Goal: Task Accomplishment & Management: Use online tool/utility

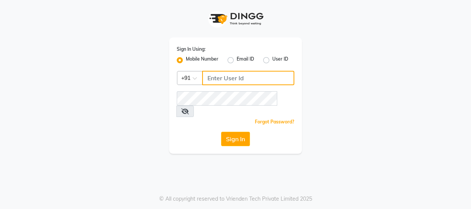
type input "8755001716"
click at [238, 132] on button "Sign In" at bounding box center [235, 139] width 29 height 14
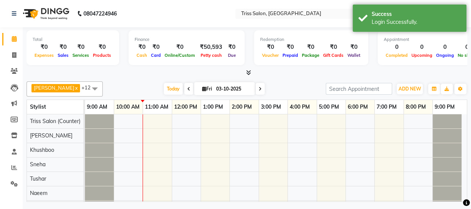
scroll to position [10, 0]
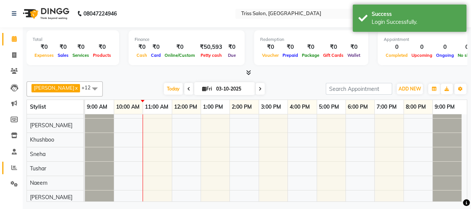
click at [16, 166] on icon at bounding box center [14, 168] width 6 height 6
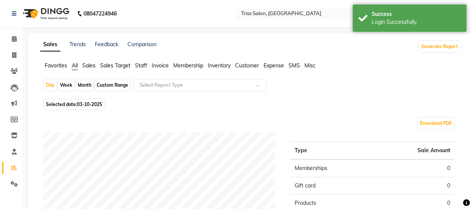
click at [144, 66] on span "Staff" at bounding box center [141, 65] width 12 height 7
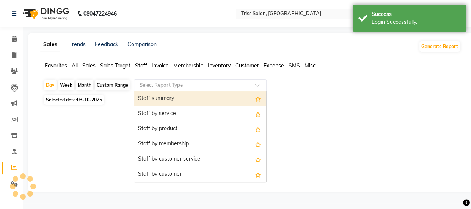
click at [171, 99] on div "Staff summary" at bounding box center [200, 98] width 132 height 15
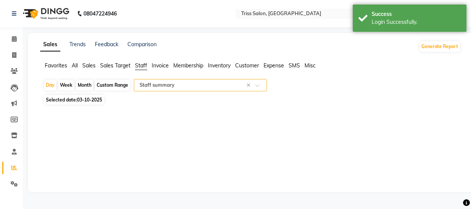
click at [142, 63] on span "Staff" at bounding box center [141, 65] width 12 height 7
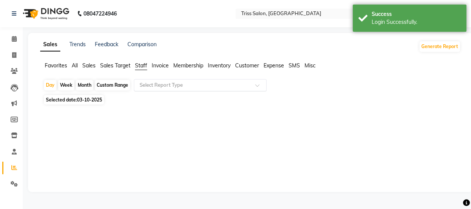
click at [178, 83] on input "text" at bounding box center [192, 86] width 109 height 8
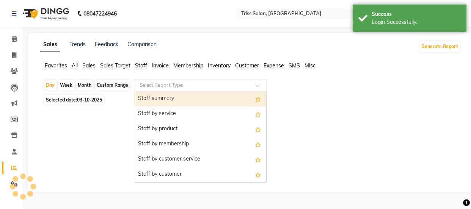
click at [178, 113] on div "Staff by service" at bounding box center [200, 114] width 132 height 15
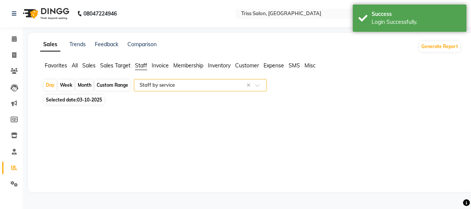
click at [93, 64] on span "Sales" at bounding box center [88, 65] width 13 height 7
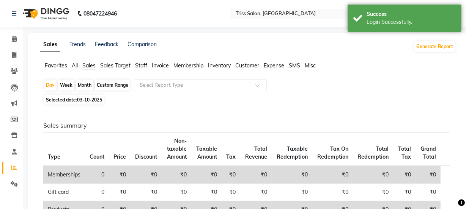
click at [84, 86] on div "Month" at bounding box center [84, 85] width 17 height 11
select select "10"
select select "2025"
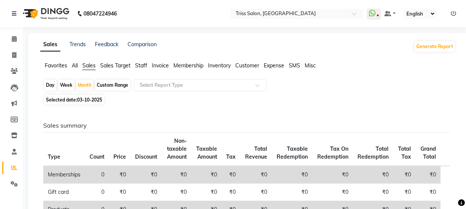
click at [74, 152] on th "Type" at bounding box center [64, 150] width 42 height 34
click at [86, 85] on div "Month" at bounding box center [84, 85] width 17 height 11
select select "10"
select select "2025"
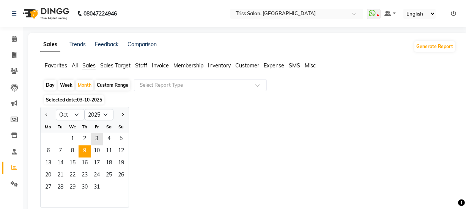
click at [85, 150] on span "9" at bounding box center [85, 152] width 12 height 12
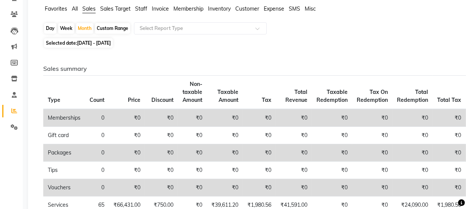
scroll to position [3, 0]
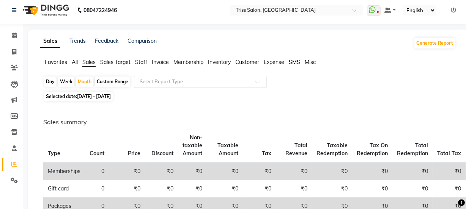
click at [188, 84] on input "text" at bounding box center [192, 82] width 109 height 8
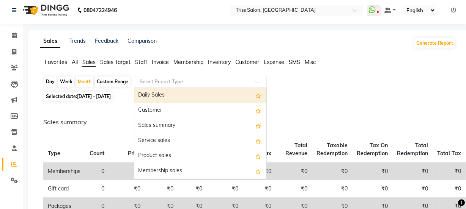
click at [145, 61] on span "Staff" at bounding box center [141, 62] width 12 height 7
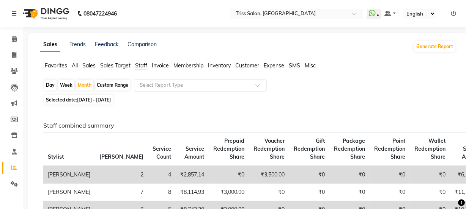
click at [181, 82] on input "text" at bounding box center [192, 86] width 109 height 8
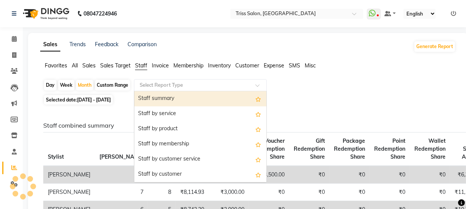
click at [177, 113] on div "Staff by service" at bounding box center [200, 114] width 132 height 15
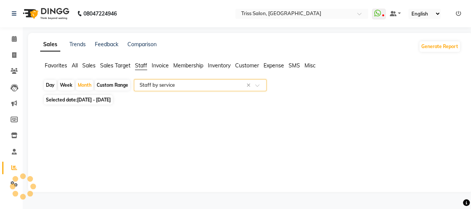
select select "full_report"
select select "csv"
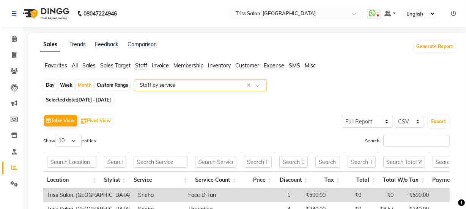
click at [311, 184] on th "Discount" at bounding box center [293, 180] width 36 height 16
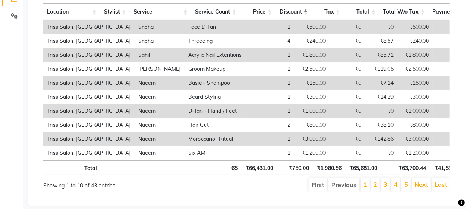
scroll to position [171, 0]
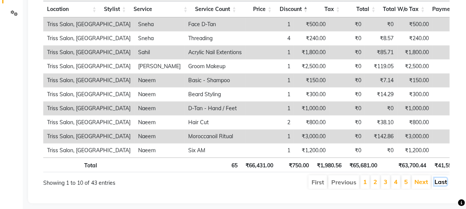
click at [440, 185] on link "Last" at bounding box center [440, 182] width 13 height 8
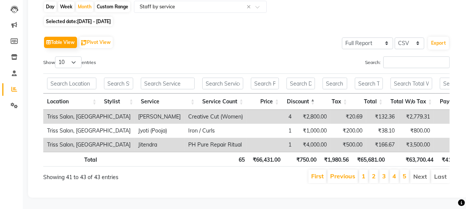
scroll to position [88, 0]
click at [439, 170] on li "Last" at bounding box center [440, 177] width 19 height 14
click at [364, 173] on link "1" at bounding box center [363, 177] width 4 height 8
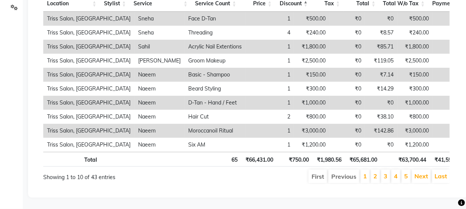
scroll to position [186, 0]
click at [421, 173] on link "Next" at bounding box center [421, 177] width 14 height 8
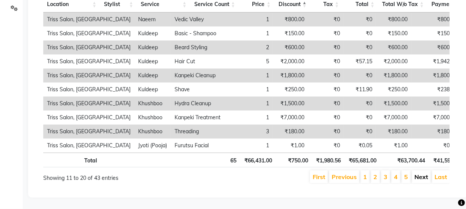
click at [420, 173] on link "Next" at bounding box center [421, 177] width 14 height 8
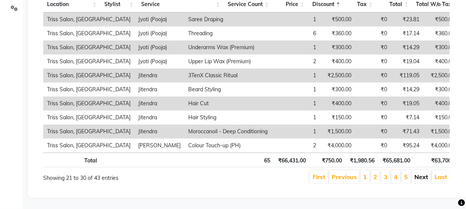
click at [420, 174] on link "Next" at bounding box center [421, 177] width 14 height 8
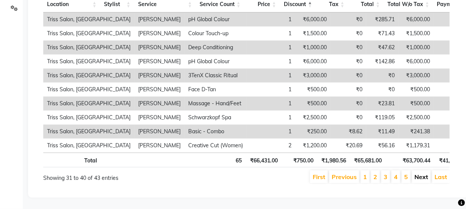
click at [422, 175] on link "Next" at bounding box center [421, 177] width 14 height 8
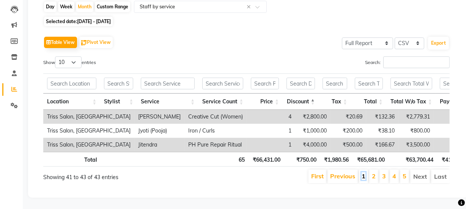
click at [364, 173] on link "1" at bounding box center [363, 177] width 4 height 8
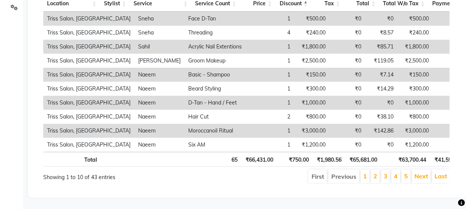
scroll to position [186, 0]
click at [424, 173] on link "Next" at bounding box center [421, 177] width 14 height 8
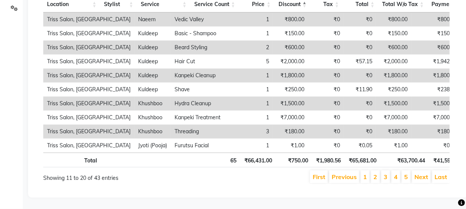
scroll to position [186, 0]
click at [422, 173] on link "Next" at bounding box center [421, 177] width 14 height 8
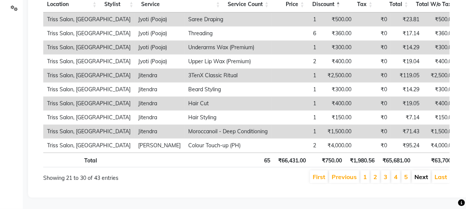
click at [421, 173] on link "Next" at bounding box center [421, 177] width 14 height 8
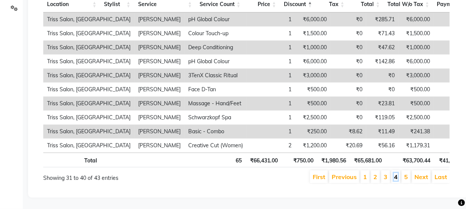
click at [397, 173] on link "4" at bounding box center [396, 177] width 4 height 8
click at [384, 173] on link "3" at bounding box center [385, 177] width 4 height 8
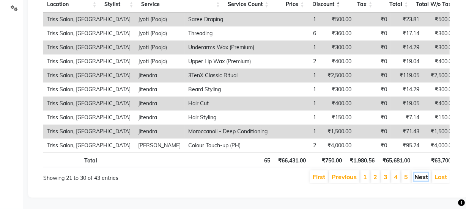
click at [422, 174] on link "Next" at bounding box center [421, 177] width 14 height 8
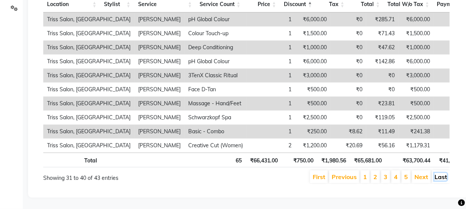
click at [438, 173] on link "Last" at bounding box center [440, 177] width 13 height 8
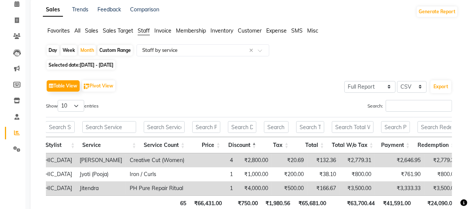
scroll to position [0, 0]
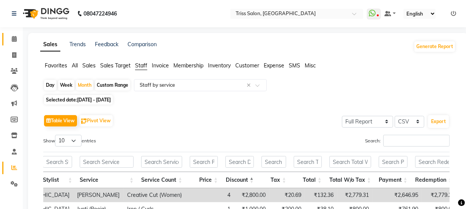
click at [15, 43] on span at bounding box center [14, 39] width 13 height 9
